Goal: Find specific page/section: Find specific page/section

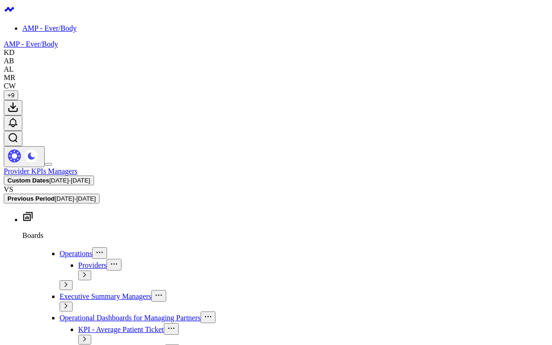
click at [90, 177] on span "[DATE] - [DATE]" at bounding box center [69, 180] width 41 height 7
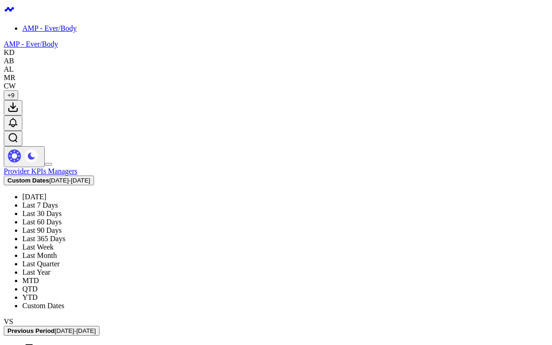
scroll to position [12, 0]
click at [64, 301] on link "Custom Dates" at bounding box center [43, 305] width 42 height 8
select select "8"
select select "2025"
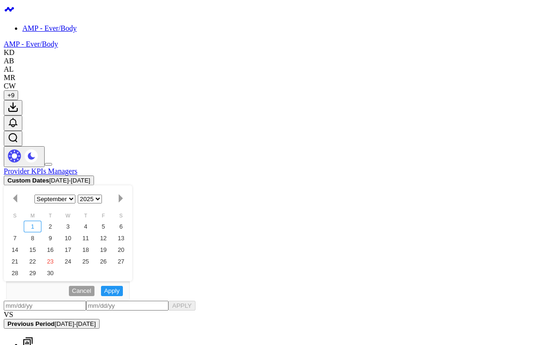
click at [41, 221] on div "1" at bounding box center [33, 227] width 18 height 12
type input "[DATE]"
select select "8"
select select "2025"
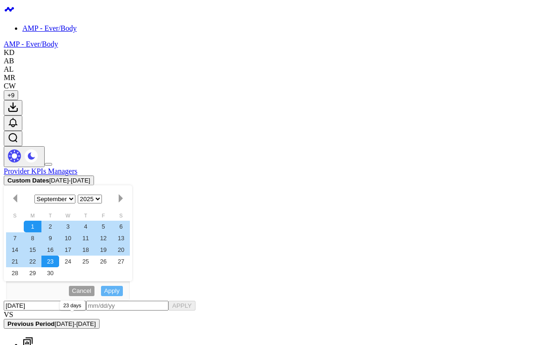
click at [59, 255] on div "23" at bounding box center [50, 261] width 18 height 12
type input "[DATE]"
select select "8"
select select "2025"
click at [455, 301] on div "[DATE] [DATE] APPLY" at bounding box center [276, 306] width 544 height 10
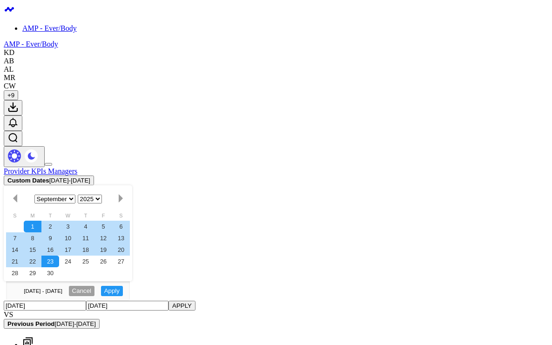
select select "8"
select select "2025"
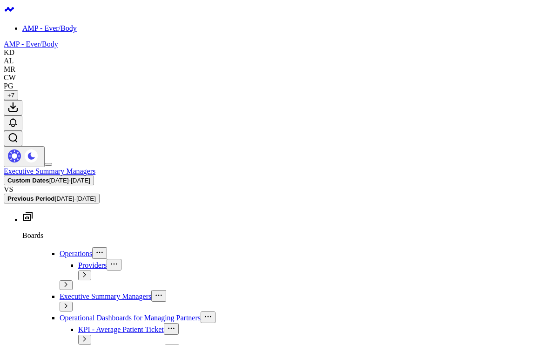
click at [90, 177] on span "[DATE] - [DATE]" at bounding box center [69, 180] width 41 height 7
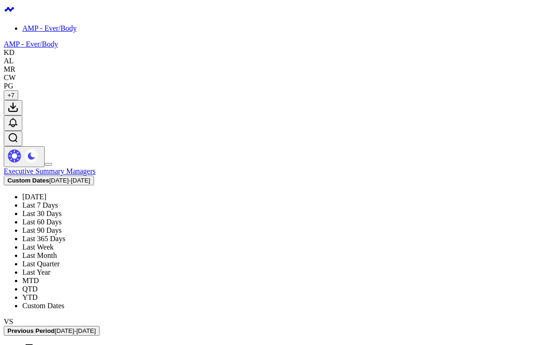
scroll to position [12, 0]
click at [64, 301] on link "Custom Dates" at bounding box center [43, 305] width 42 height 8
select select "8"
select select "2025"
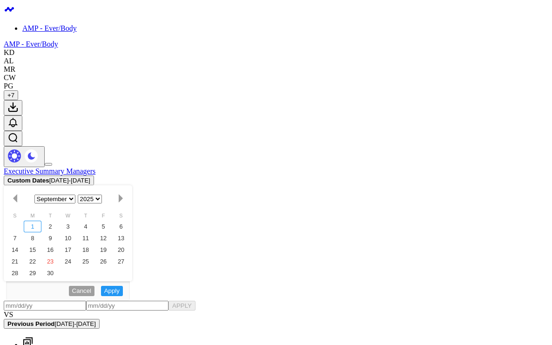
click at [41, 221] on div "1" at bounding box center [33, 227] width 18 height 12
type input "[DATE]"
select select "8"
select select "2025"
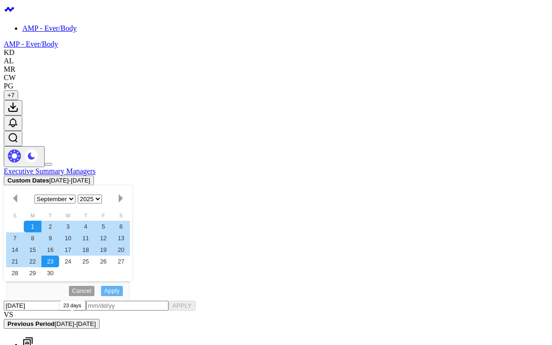
click at [59, 255] on div "23" at bounding box center [50, 261] width 18 height 12
type input "[DATE]"
select select "8"
select select "2025"
click at [195, 301] on button "APPLY" at bounding box center [181, 306] width 27 height 10
